Goal: Task Accomplishment & Management: Manage account settings

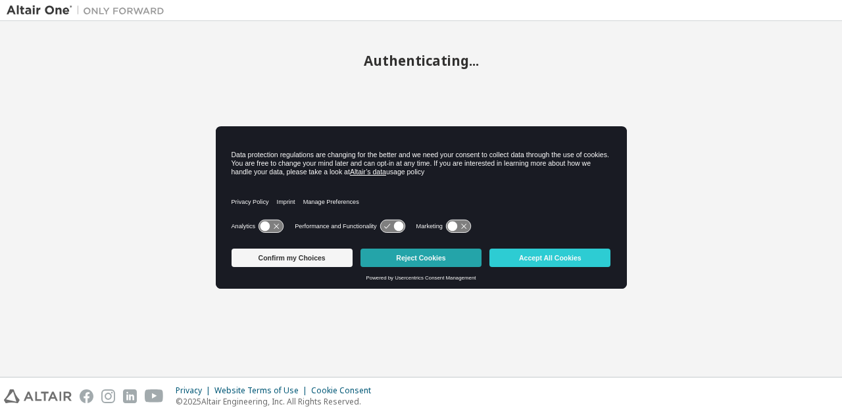
click at [405, 255] on button "Reject Cookies" at bounding box center [420, 258] width 121 height 18
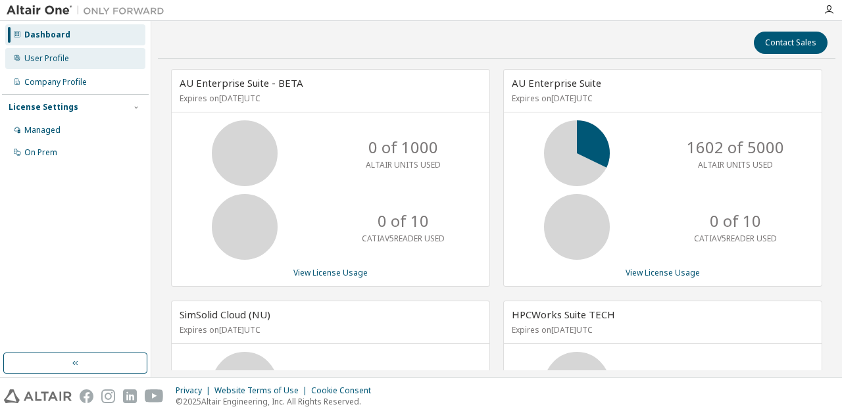
click at [57, 62] on div "User Profile" at bounding box center [46, 58] width 45 height 11
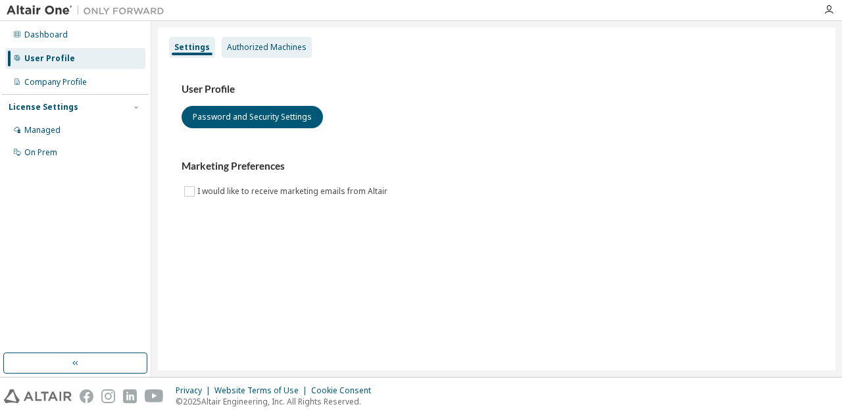
click at [249, 49] on div "Authorized Machines" at bounding box center [267, 47] width 80 height 11
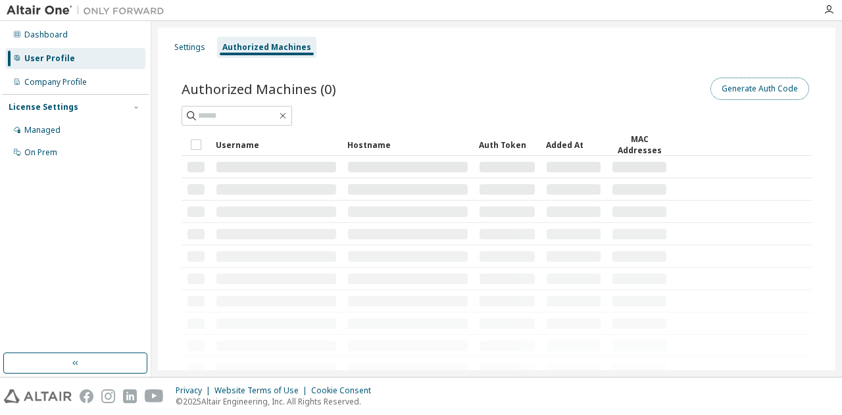
click at [720, 93] on button "Generate Auth Code" at bounding box center [759, 89] width 99 height 22
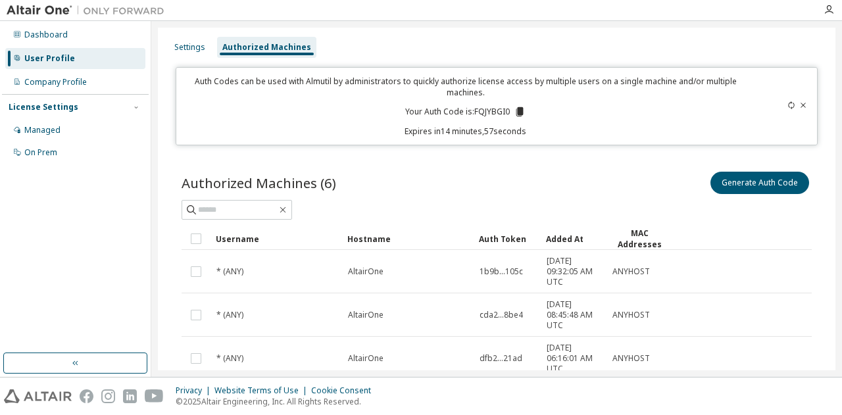
click at [517, 111] on icon at bounding box center [519, 111] width 7 height 9
click at [574, 146] on div "Settings Authorized Machines Auth Codes can be used with Almutil by administrat…" at bounding box center [496, 304] width 677 height 552
click at [522, 115] on p "Your Auth Code is: FQJYBGI0" at bounding box center [465, 112] width 120 height 12
copy p "FQJYBGI0"
